Goal: Find specific page/section: Find specific page/section

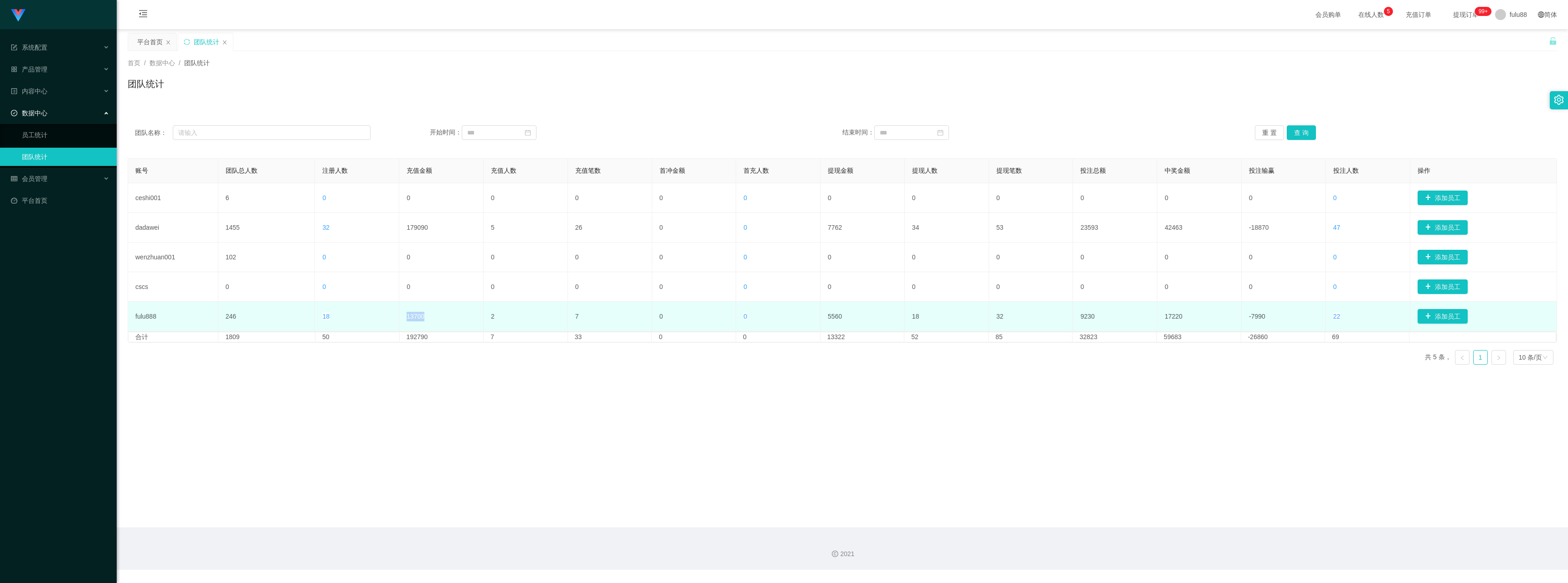
click at [390, 305] on tr "fulu888 246 18 13700 2 7 0 0 5560 18 32 9230 17220 -7990 22 添加员工" at bounding box center [843, 316] width 1429 height 29
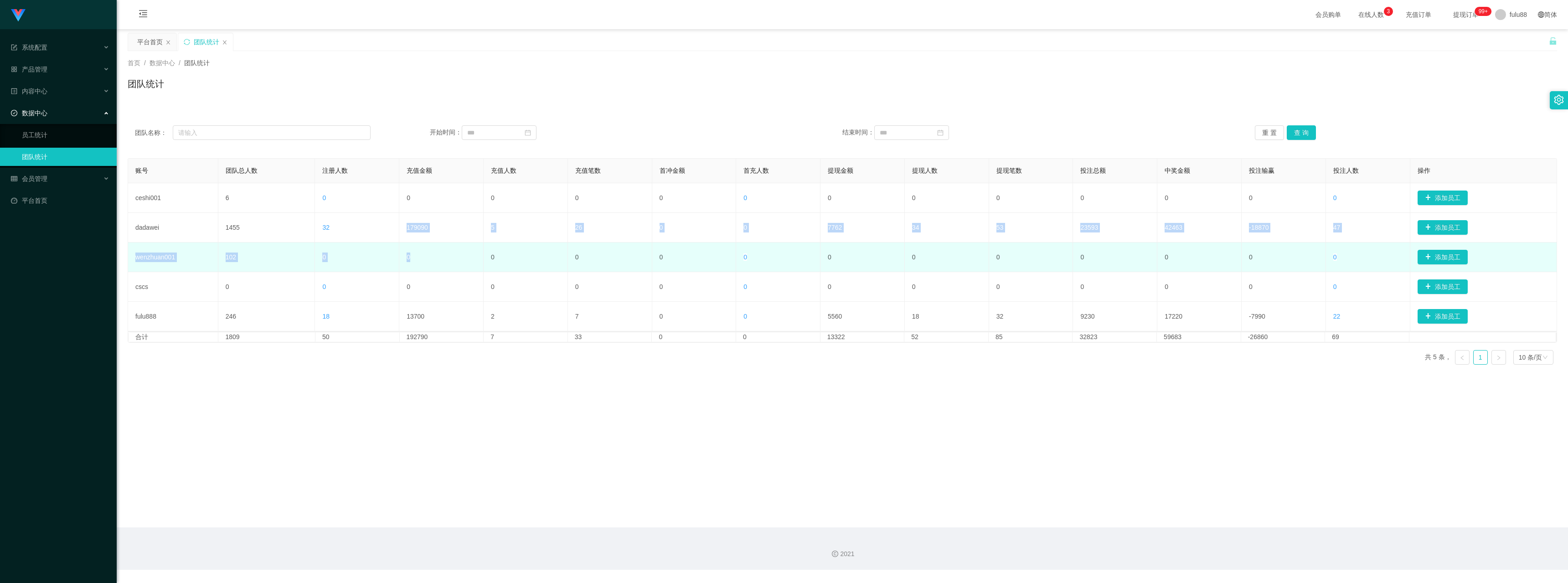
drag, startPoint x: 399, startPoint y: 233, endPoint x: 466, endPoint y: 254, distance: 70.2
click at [466, 254] on tbody "ceshi001 6 0 0 0 0 0 0 0 0 0 0 0 0 0 添加员工 dadawei 1455 32 179090 5 26 0 0 7762 …" at bounding box center [843, 257] width 1429 height 148
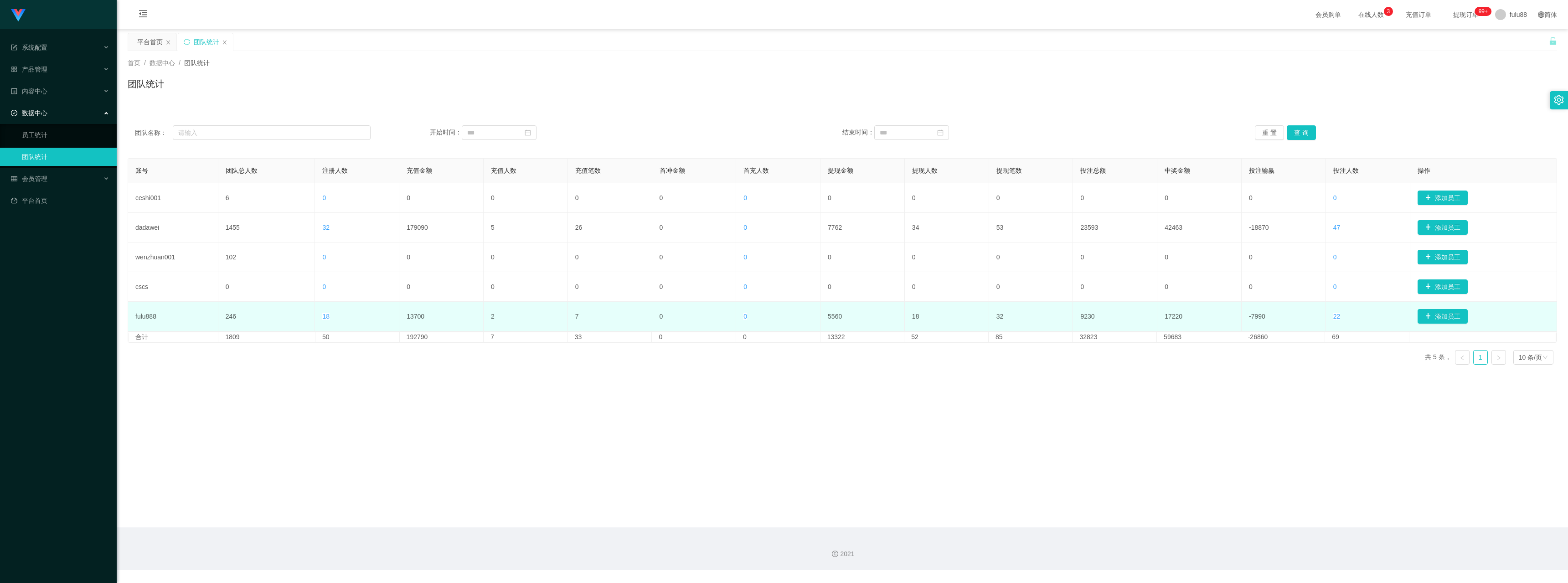
click at [418, 311] on td "13700" at bounding box center [441, 316] width 84 height 29
click at [418, 309] on td "13700" at bounding box center [441, 316] width 84 height 29
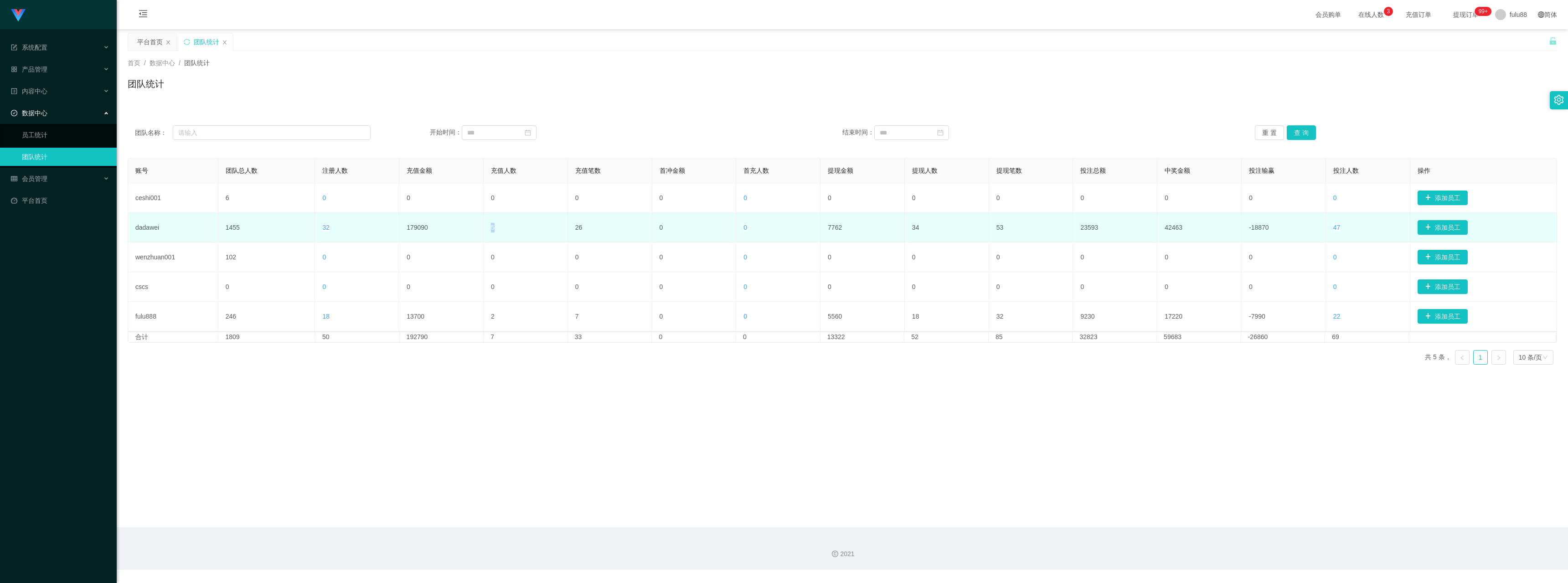
drag, startPoint x: 485, startPoint y: 229, endPoint x: 498, endPoint y: 229, distance: 13.0
click at [498, 229] on td "5" at bounding box center [525, 227] width 84 height 29
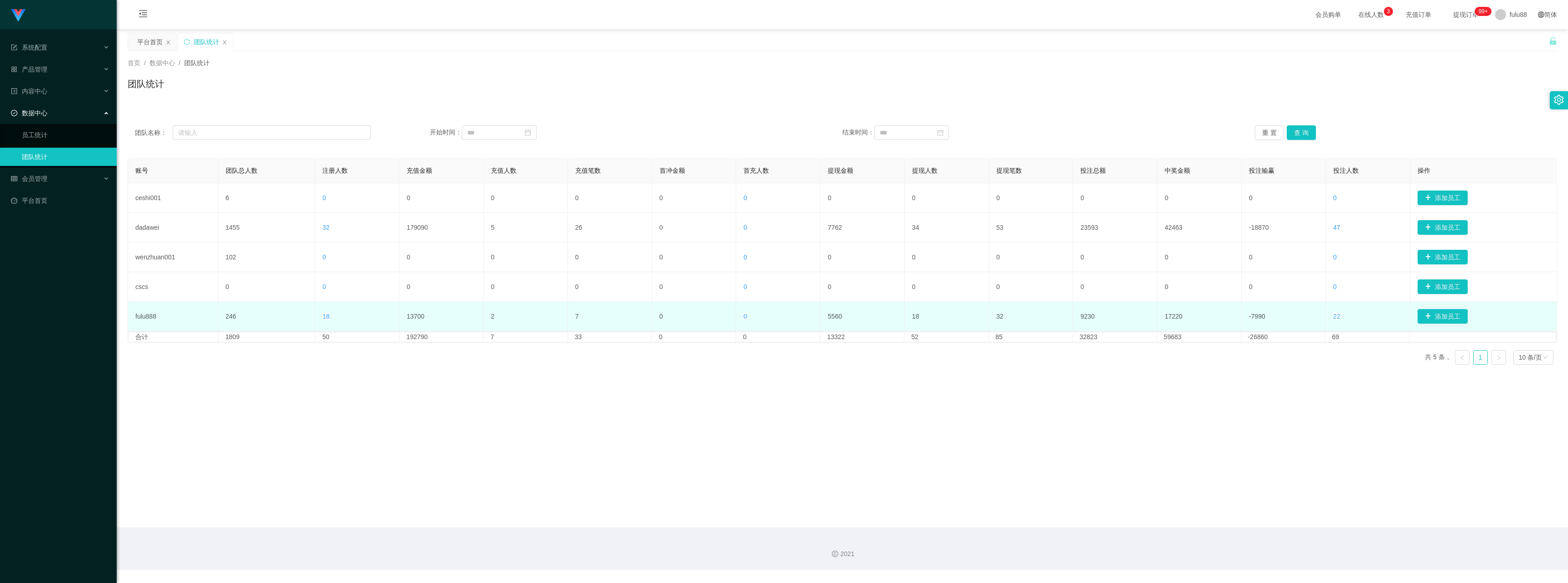
click at [403, 315] on td "13700" at bounding box center [441, 316] width 84 height 29
click at [402, 313] on td "13700" at bounding box center [441, 316] width 84 height 29
click at [401, 313] on td "13700" at bounding box center [441, 316] width 84 height 29
click at [419, 315] on td "13700" at bounding box center [441, 316] width 84 height 29
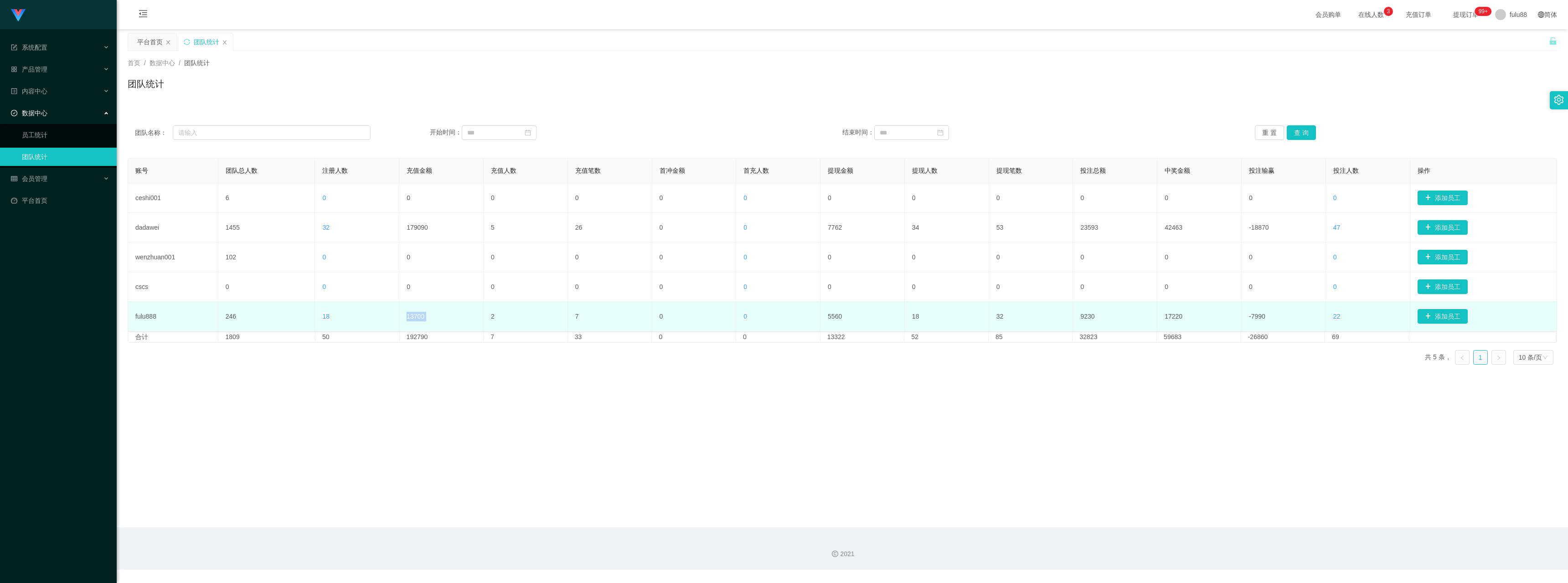
click at [419, 314] on td "13700" at bounding box center [441, 316] width 84 height 29
click at [407, 321] on td "13700" at bounding box center [441, 316] width 84 height 29
click at [406, 320] on td "13700" at bounding box center [441, 316] width 84 height 29
drag, startPoint x: 387, startPoint y: 315, endPoint x: 430, endPoint y: 318, distance: 43.1
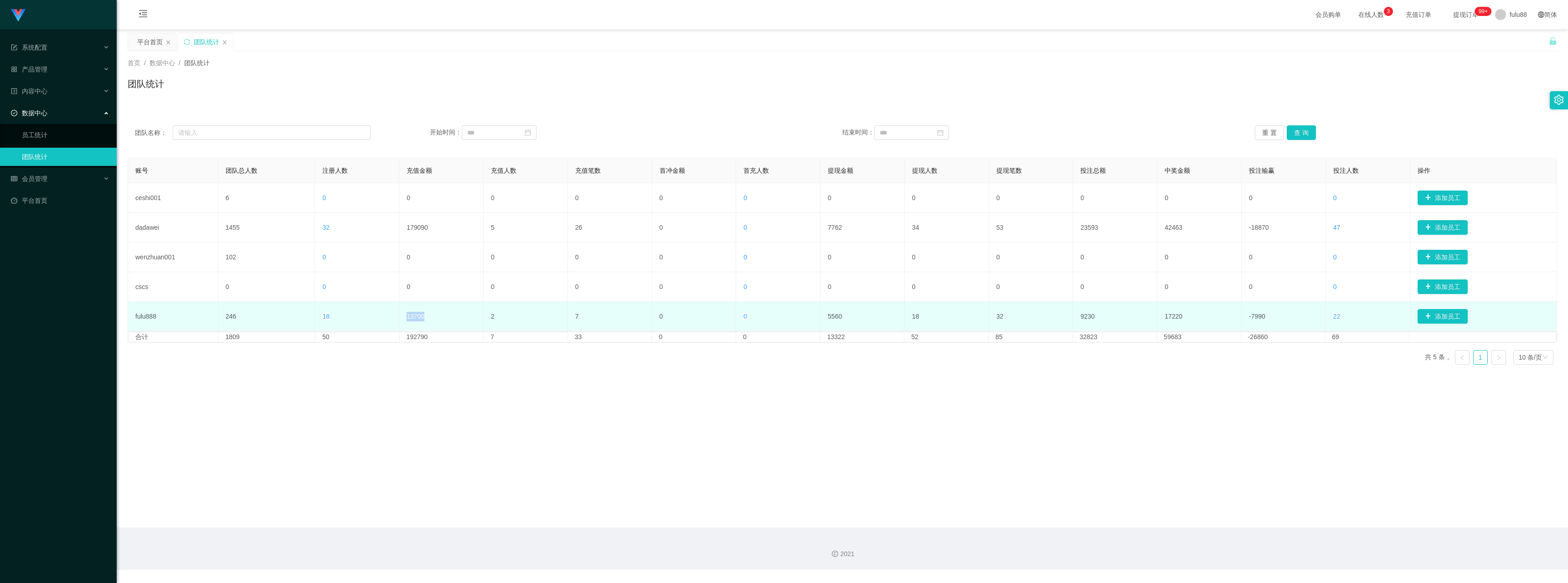
click at [429, 316] on tr "fulu888 246 18 13700 2 7 0 0 5560 18 32 9230 17220 -7990 22 添加员工" at bounding box center [843, 316] width 1429 height 29
click at [429, 323] on td "13700" at bounding box center [441, 316] width 84 height 29
click at [400, 313] on td "13700" at bounding box center [441, 316] width 84 height 29
click at [399, 310] on td "13700" at bounding box center [441, 316] width 84 height 29
